Goal: Task Accomplishment & Management: Manage account settings

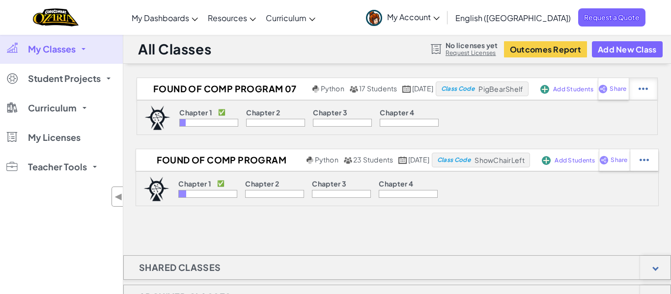
click at [648, 92] on img at bounding box center [642, 88] width 9 height 9
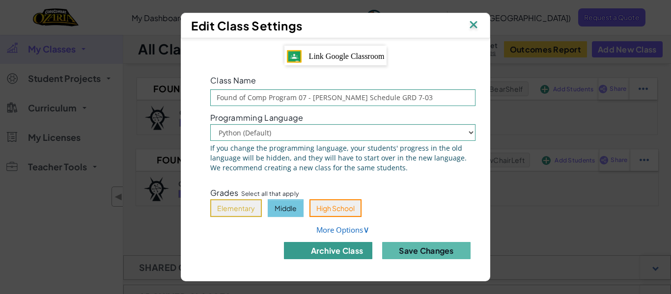
click at [320, 253] on button "archive class" at bounding box center [328, 250] width 88 height 17
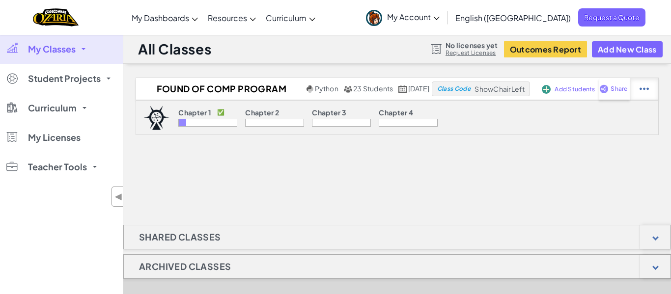
click at [658, 86] on div at bounding box center [643, 89] width 29 height 22
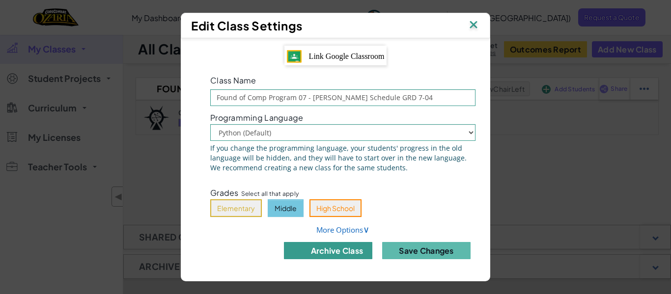
click at [346, 254] on button "archive class" at bounding box center [328, 250] width 88 height 17
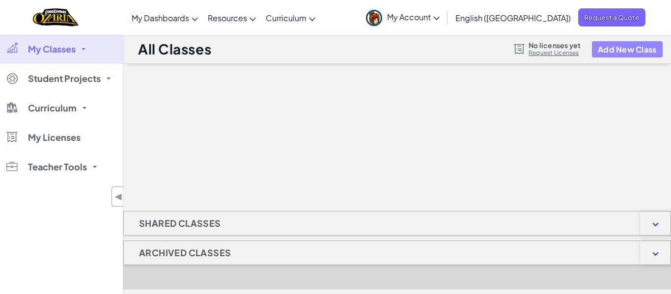
click at [639, 47] on button "Add New Class" at bounding box center [627, 49] width 71 height 16
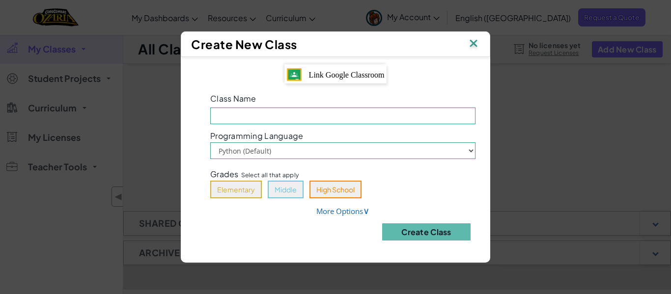
click at [310, 72] on span "Link Google Classroom" at bounding box center [347, 75] width 76 height 8
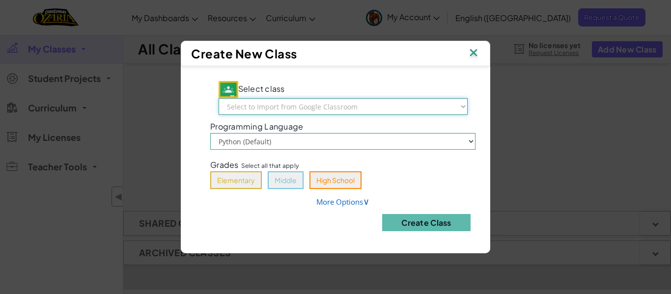
click at [306, 106] on select "Select to Import from Google Classroom Coding Club [DATE]-[DATE] Found of Secur…" at bounding box center [342, 106] width 249 height 17
select select "794497565201"
click at [228, 98] on select "Select to Import from Google Classroom Coding Club [DATE]-[DATE] Found of Secur…" at bounding box center [342, 106] width 249 height 17
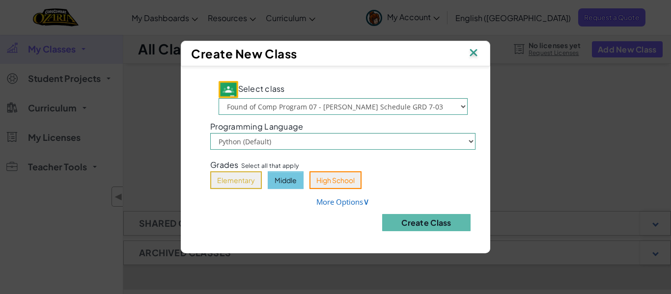
click at [283, 188] on button "Middle" at bounding box center [286, 180] width 36 height 18
click at [456, 230] on button "Create Class" at bounding box center [426, 222] width 88 height 17
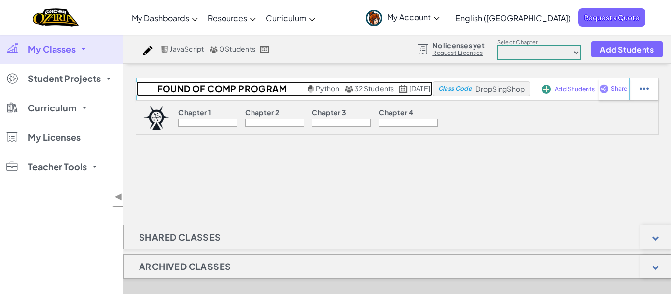
click at [354, 91] on span "32 Students" at bounding box center [374, 88] width 40 height 9
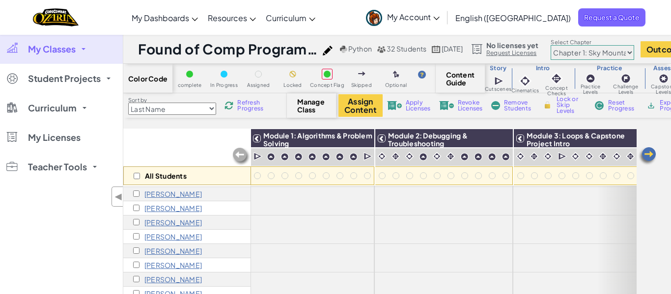
scroll to position [140, 1]
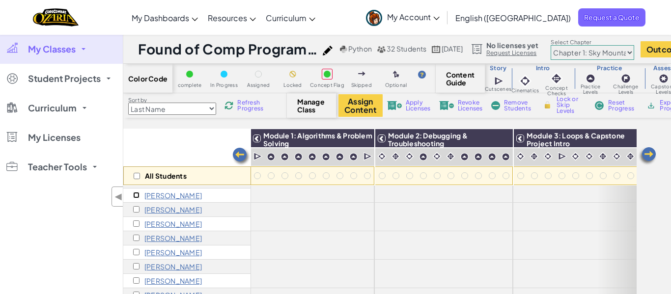
click at [135, 194] on input "checkbox" at bounding box center [136, 195] width 6 height 6
checkbox input "true"
click at [134, 180] on div "All Students" at bounding box center [187, 175] width 128 height 19
click at [137, 176] on input "checkbox" at bounding box center [137, 176] width 6 height 6
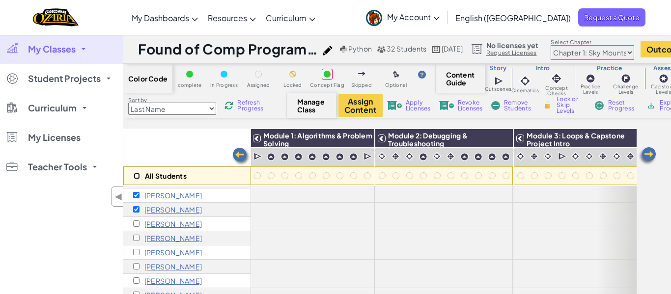
checkbox input "true"
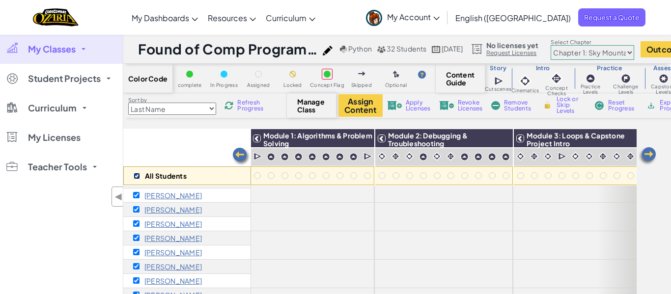
checkbox input "true"
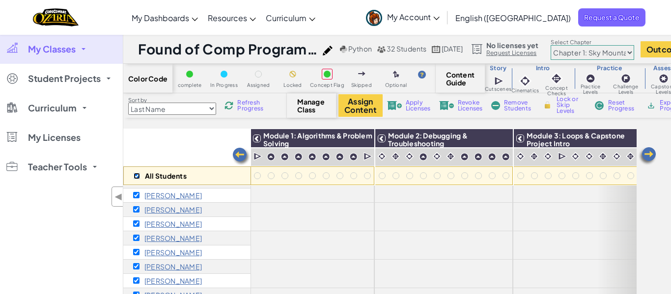
checkbox input "true"
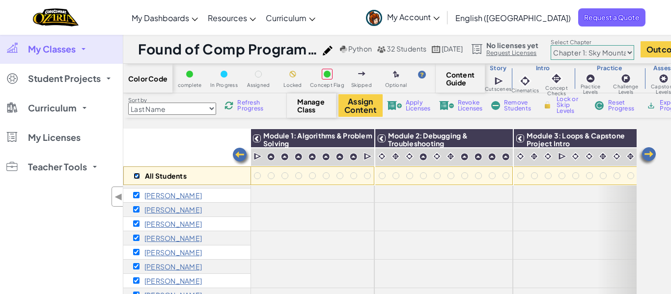
checkbox input "true"
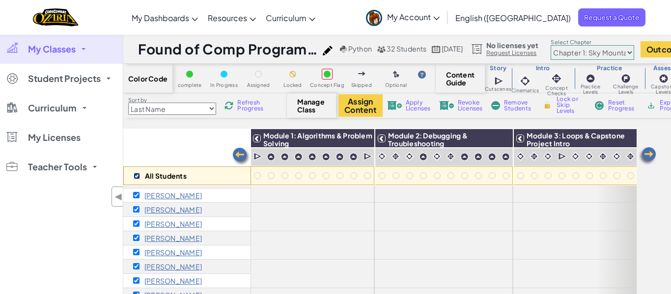
checkbox input "true"
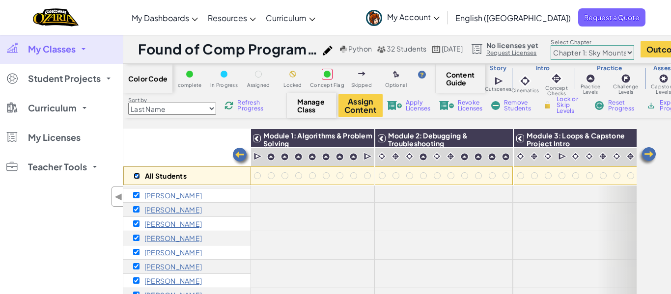
checkbox input "true"
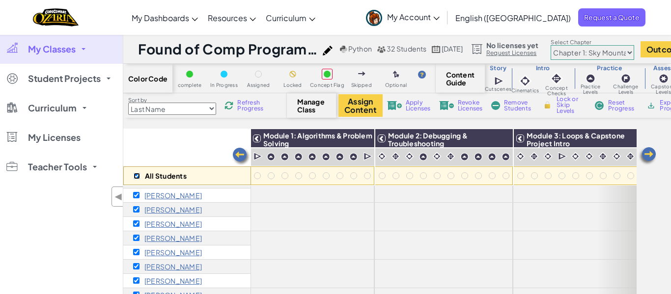
checkbox input "true"
click at [519, 109] on span "Remove Students" at bounding box center [518, 106] width 29 height 12
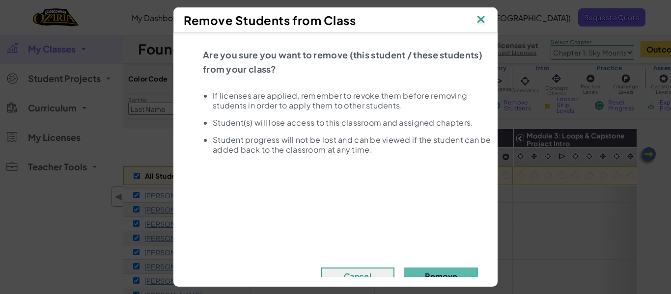
scroll to position [23, 0]
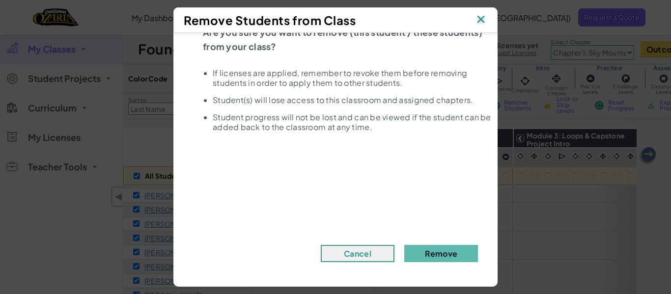
click at [484, 20] on img at bounding box center [480, 20] width 13 height 15
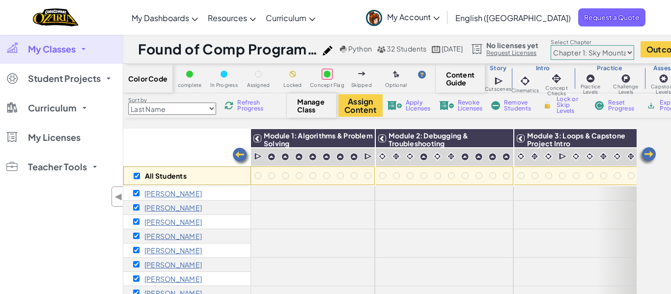
scroll to position [0, 45]
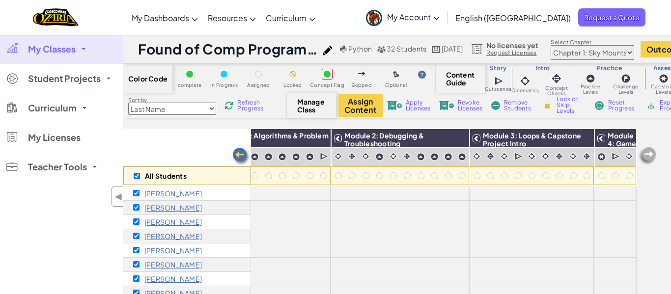
click at [324, 51] on img at bounding box center [328, 51] width 10 height 10
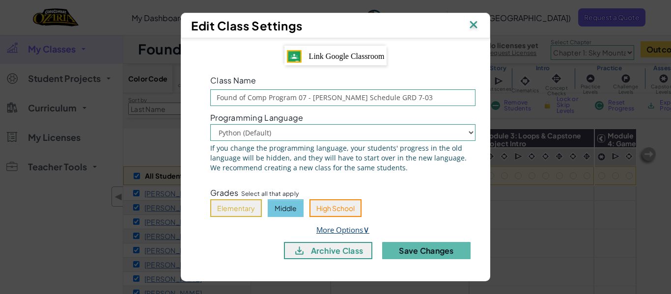
click at [367, 227] on span "∨" at bounding box center [366, 229] width 6 height 12
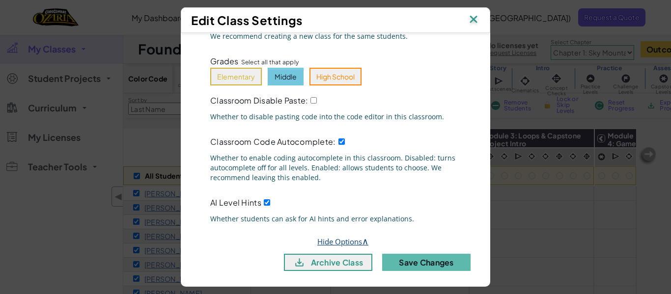
scroll to position [133, 0]
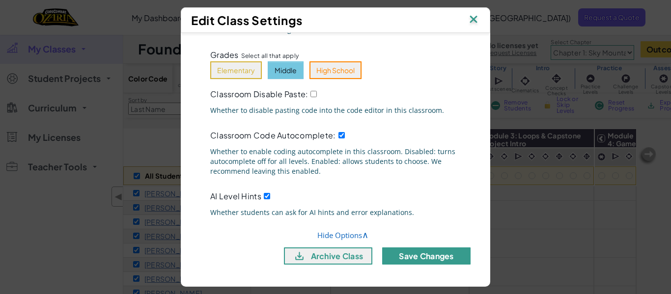
click at [409, 251] on button "Save Changes" at bounding box center [426, 255] width 88 height 17
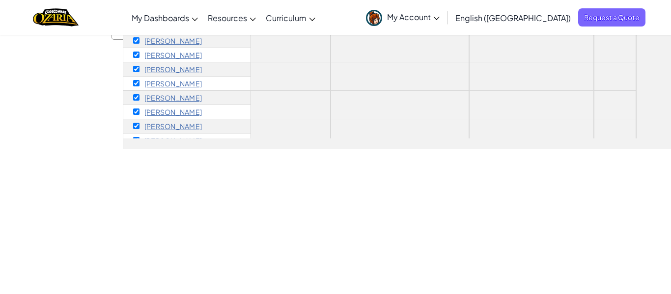
scroll to position [0, 0]
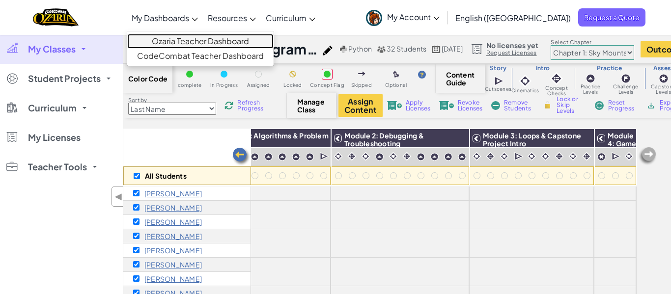
click at [203, 41] on link "Ozaria Teacher Dashboard" at bounding box center [200, 41] width 146 height 15
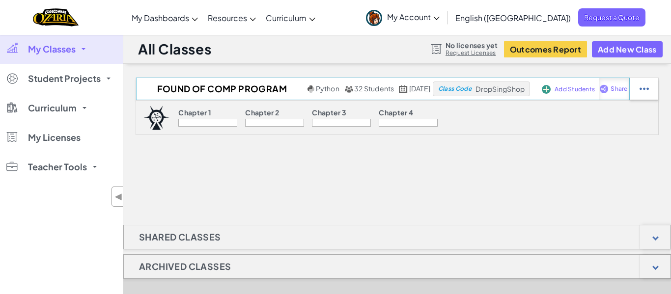
click at [608, 90] on img at bounding box center [603, 88] width 9 height 9
select select "write"
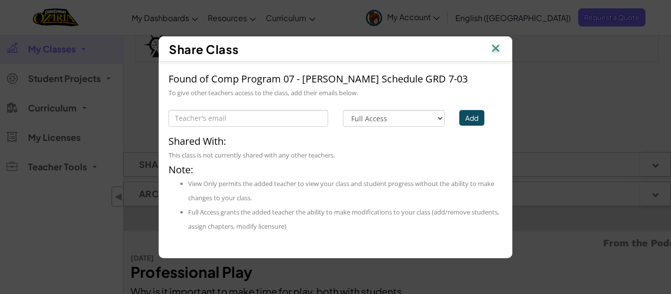
scroll to position [75, 0]
click at [494, 48] on img at bounding box center [495, 49] width 13 height 15
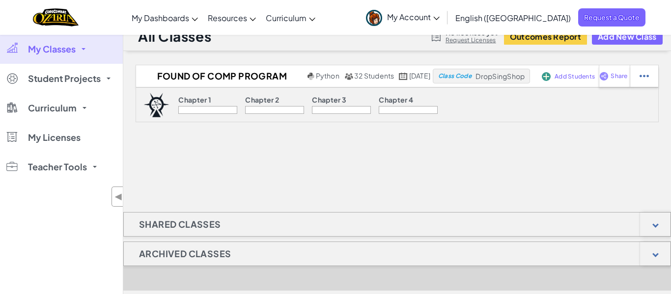
scroll to position [0, 0]
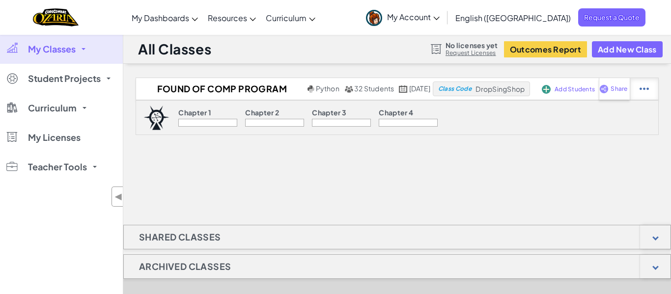
click at [649, 91] on img at bounding box center [643, 88] width 9 height 9
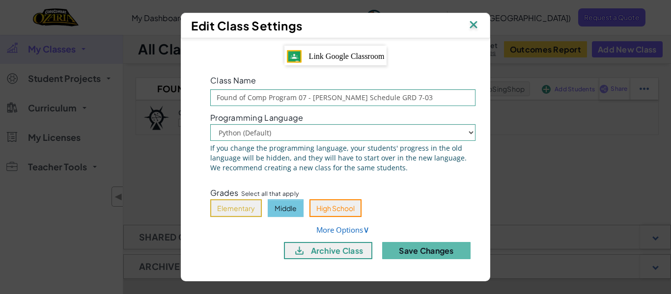
click at [469, 25] on img at bounding box center [473, 25] width 13 height 15
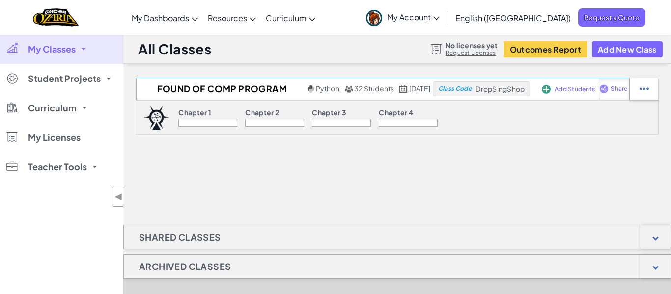
click at [627, 92] on span "Share" at bounding box center [618, 89] width 17 height 6
select select "write"
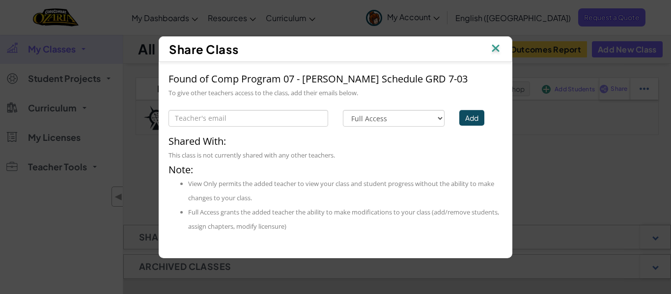
click at [495, 51] on img at bounding box center [495, 49] width 13 height 15
